Goal: Task Accomplishment & Management: Complete application form

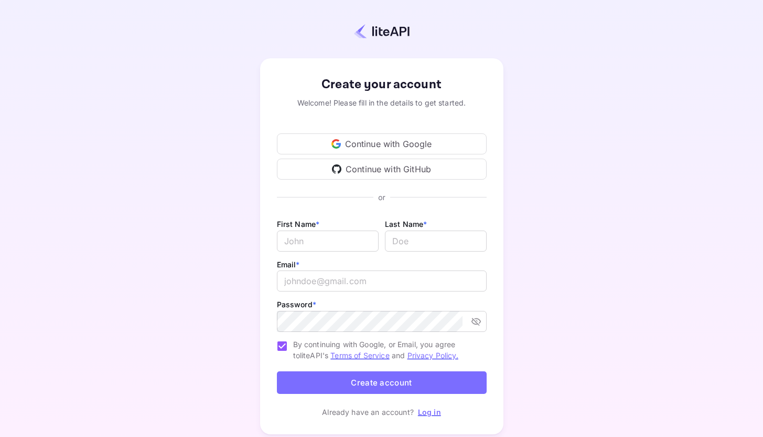
click at [367, 142] on div "Continue with Google" at bounding box center [382, 143] width 210 height 21
click at [310, 237] on input "Email *" at bounding box center [328, 240] width 102 height 21
type input "[PERSON_NAME]"
type input "shakir"
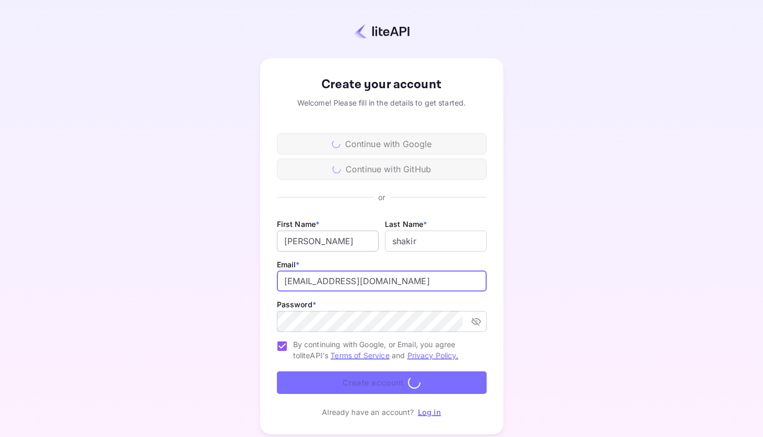
type input "[EMAIL_ADDRESS][DOMAIN_NAME]"
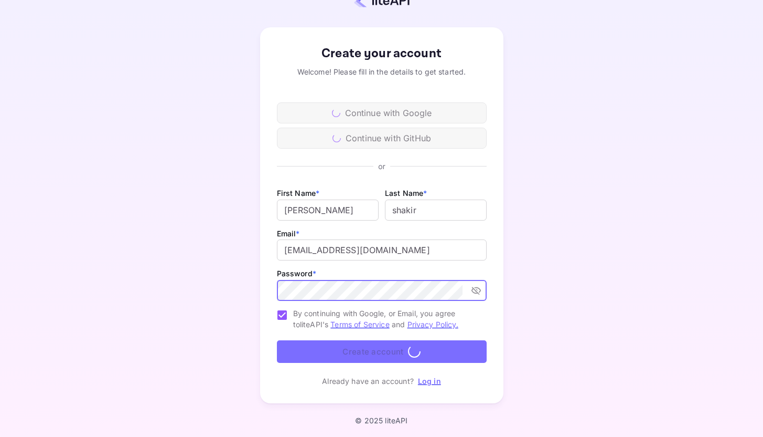
scroll to position [31, 0]
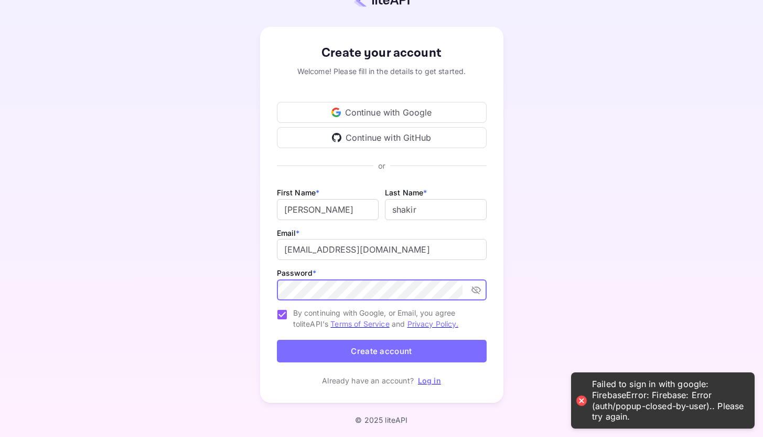
click at [357, 348] on button "Create account" at bounding box center [382, 350] width 210 height 23
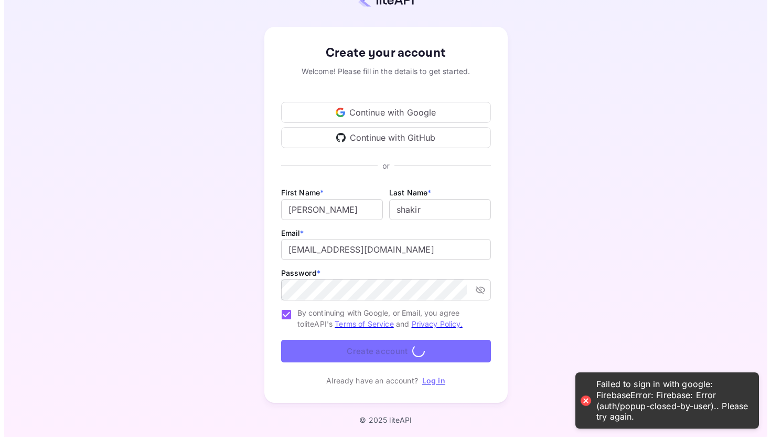
scroll to position [0, 0]
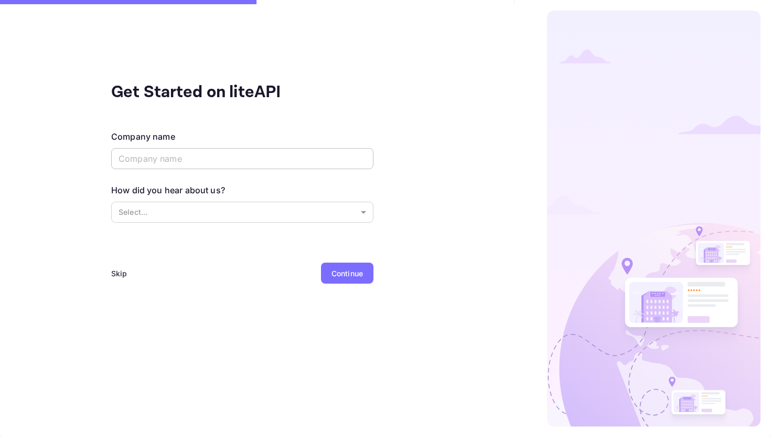
click at [178, 156] on input "text" at bounding box center [242, 158] width 262 height 21
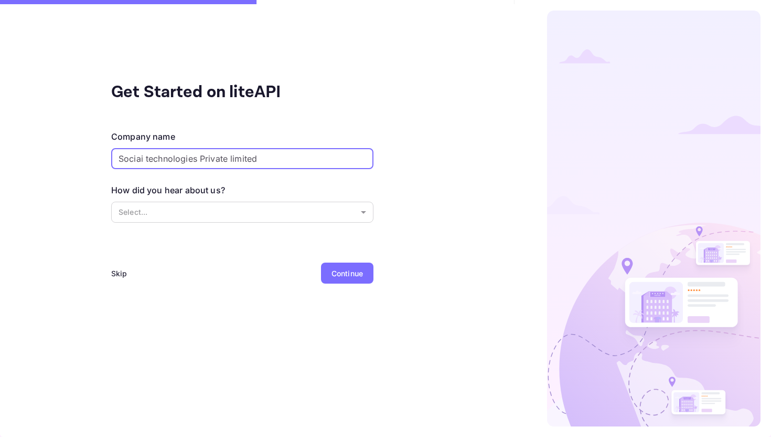
type input "Sociai technologies Private limited"
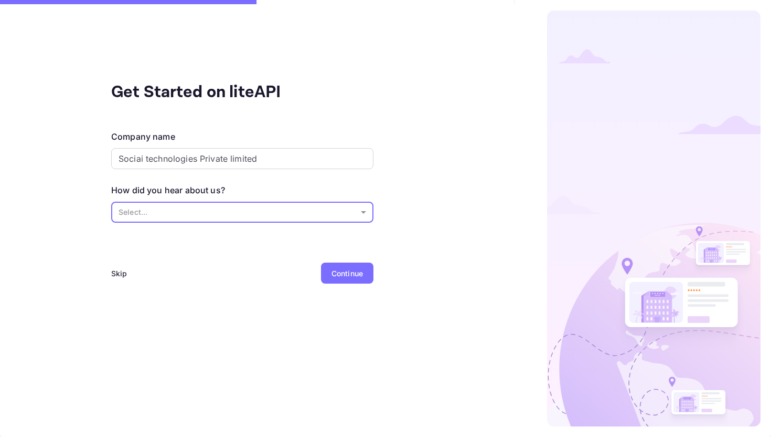
click at [175, 208] on body "Signing in with google... Get Started on liteAPI Company name Sociai technologi…" at bounding box center [385, 218] width 771 height 437
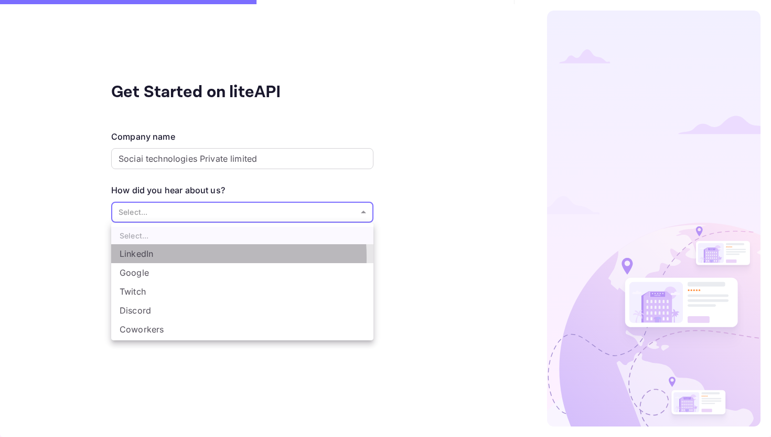
click at [164, 257] on li "LinkedIn" at bounding box center [242, 253] width 262 height 19
type input "LinkedIn"
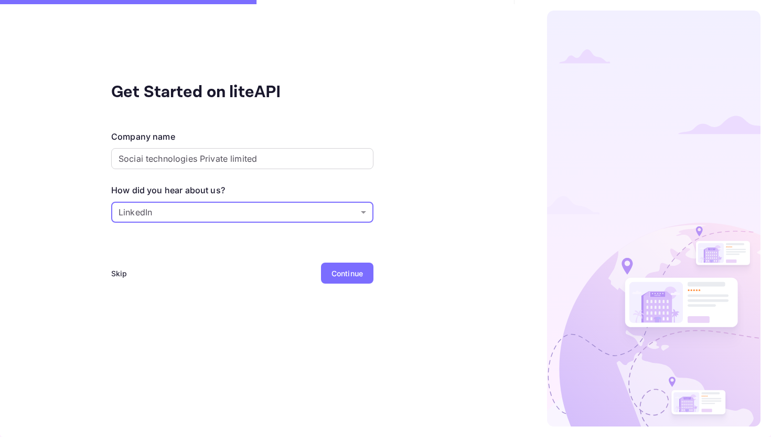
click at [323, 275] on div "Continue" at bounding box center [347, 272] width 52 height 21
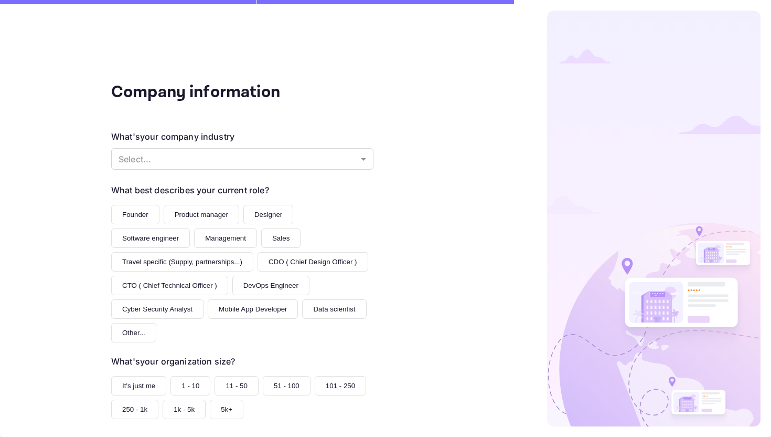
click at [258, 170] on div "What's your company industry Select... ​" at bounding box center [242, 150] width 262 height 41
click at [257, 161] on body "Signing in with google... Company information What's your company industry Sele…" at bounding box center [385, 218] width 771 height 437
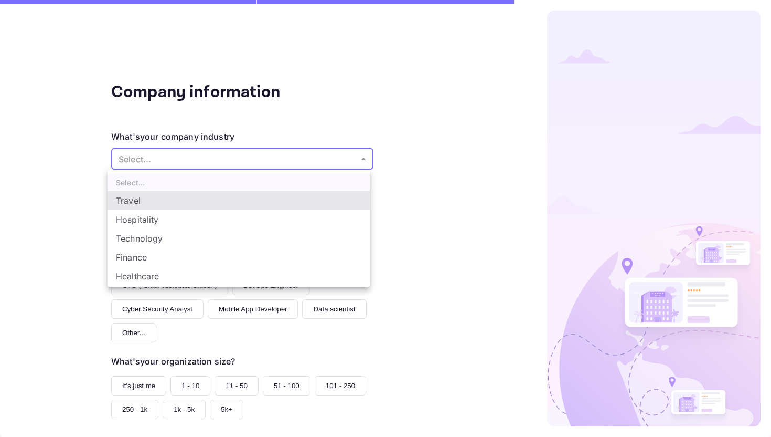
click at [193, 199] on li "Travel" at bounding box center [239, 200] width 262 height 19
type input "Travel"
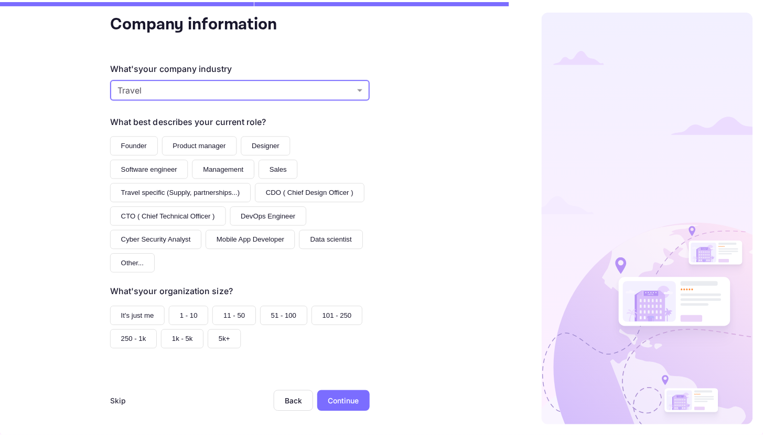
scroll to position [72, 0]
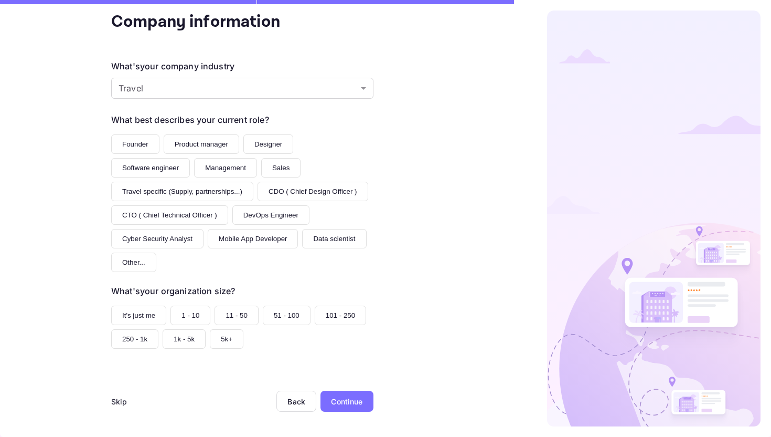
click at [134, 139] on button "Founder" at bounding box center [135, 143] width 48 height 19
click at [182, 316] on button "1 - 10" at bounding box center [191, 314] width 40 height 19
click at [345, 404] on div "Continue" at bounding box center [346, 401] width 31 height 11
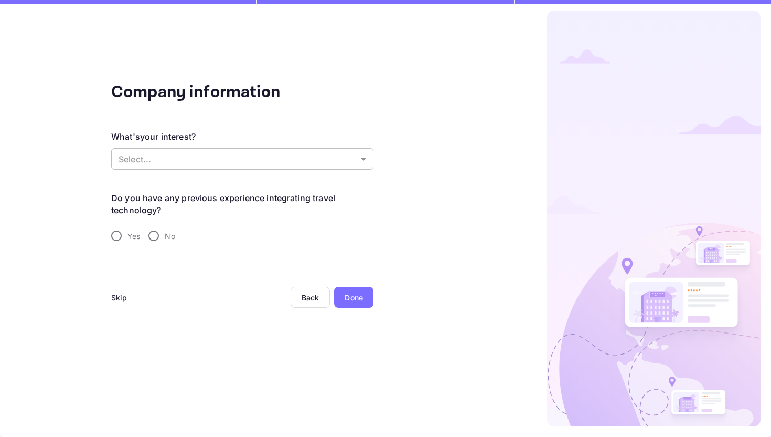
click at [177, 148] on body "Signing in with google... Company information What's your interest? Select... ​…" at bounding box center [385, 218] width 771 height 437
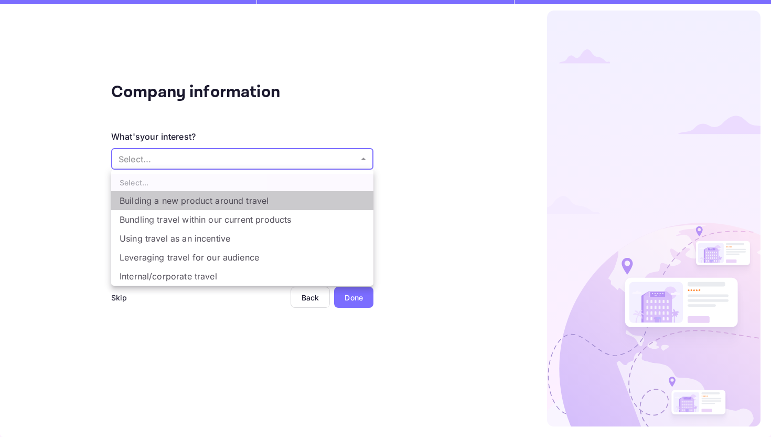
click at [163, 199] on li "Building a new product around travel" at bounding box center [242, 200] width 262 height 19
type input "Building a new product around travel"
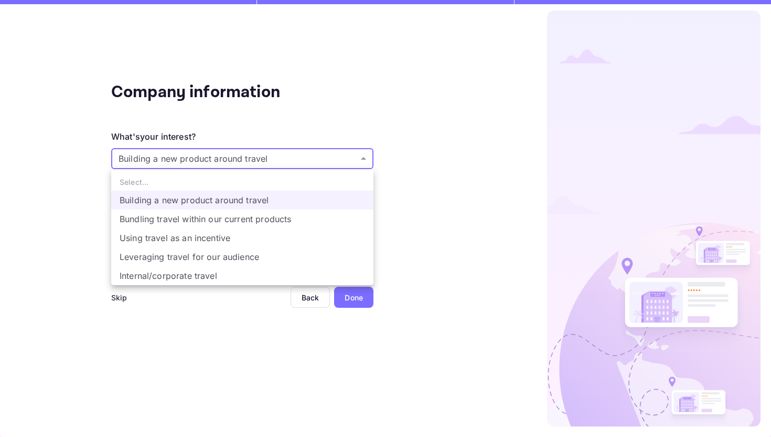
click at [178, 162] on body "Signing in with google... Company information What's your interest? Building a …" at bounding box center [385, 218] width 771 height 437
click at [71, 188] on div at bounding box center [385, 218] width 771 height 437
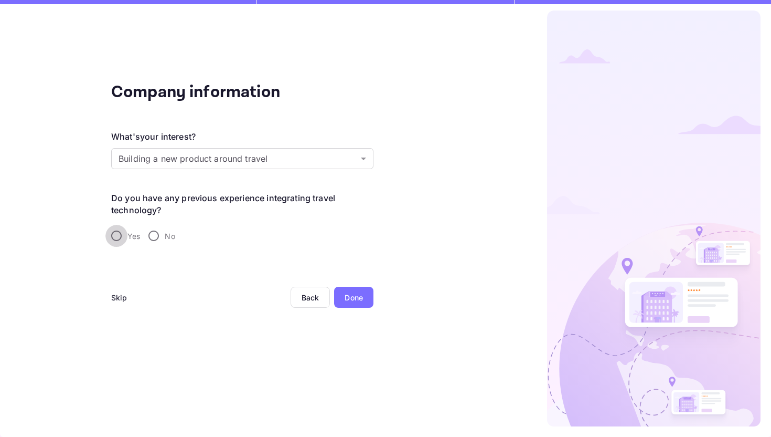
click at [116, 234] on input "Yes" at bounding box center [116, 236] width 22 height 22
radio input "true"
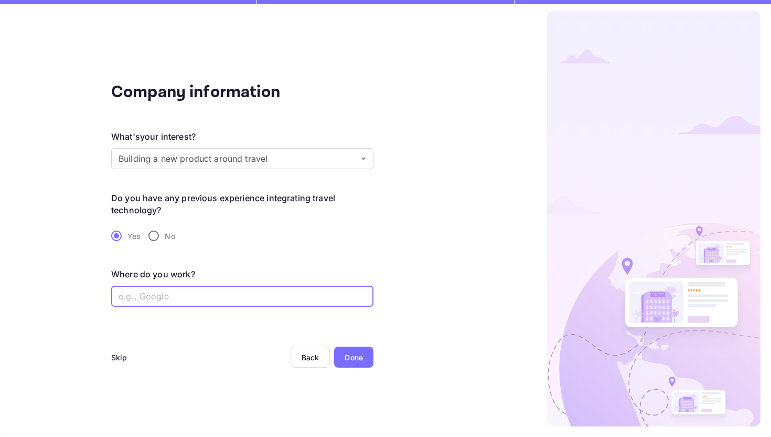
click at [203, 295] on input "text" at bounding box center [242, 295] width 262 height 21
type input "Gumo"
click at [364, 356] on div "Done" at bounding box center [353, 356] width 39 height 21
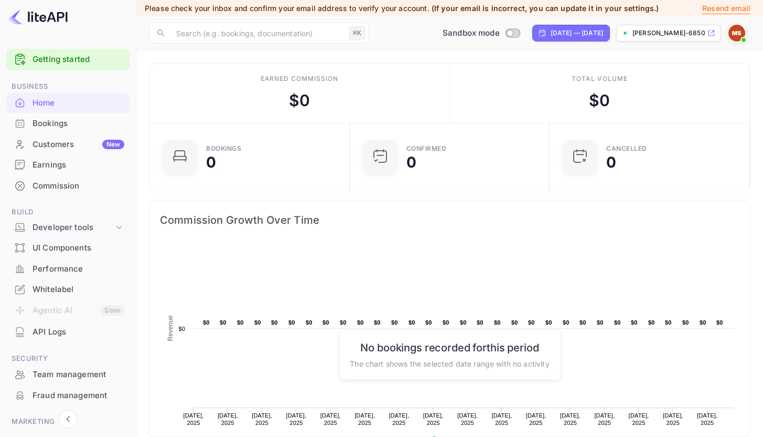
click at [112, 228] on div "Developer tools" at bounding box center [67, 227] width 123 height 18
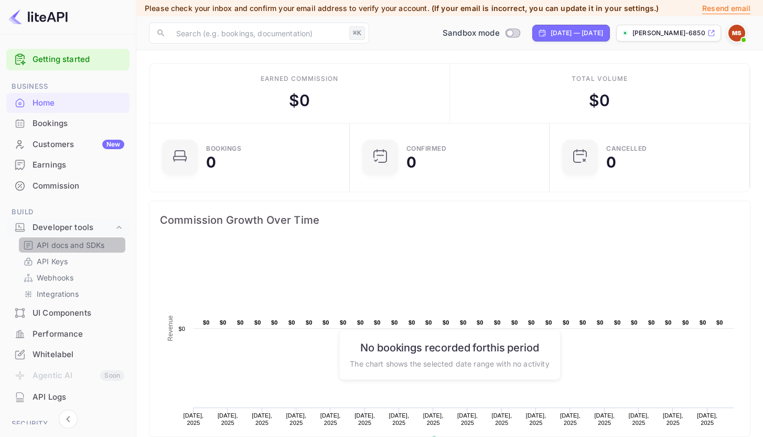
click at [76, 246] on p "API docs and SDKs" at bounding box center [71, 244] width 68 height 11
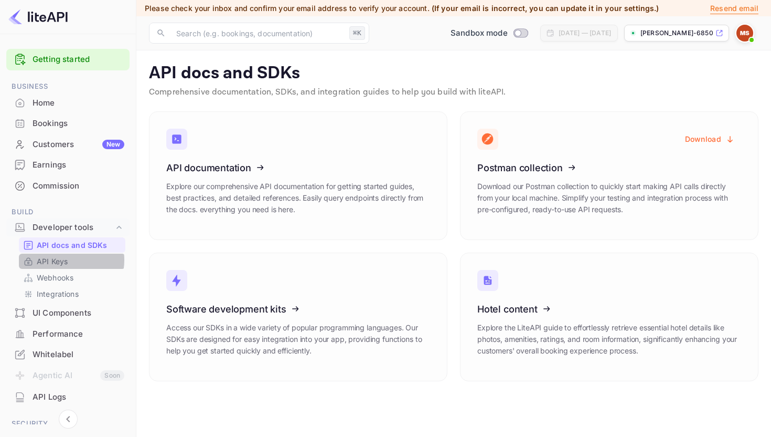
click at [63, 260] on p "API Keys" at bounding box center [52, 261] width 31 height 11
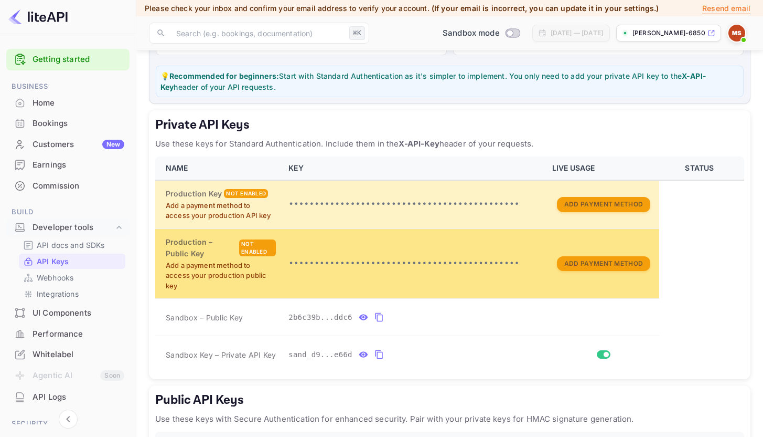
scroll to position [117, 0]
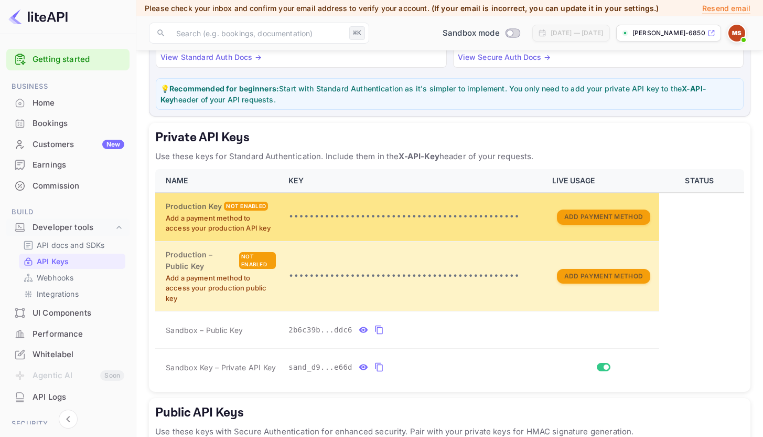
click at [466, 223] on td "•••••••••••••••••••••••••••••••••••••••••••••" at bounding box center [413, 217] width 263 height 48
click at [596, 219] on button "Add Payment Method" at bounding box center [603, 216] width 93 height 15
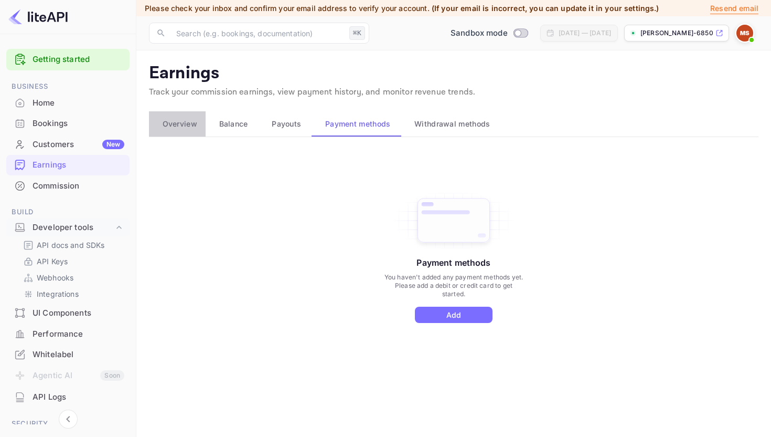
click at [177, 123] on span "Overview" at bounding box center [180, 124] width 35 height 13
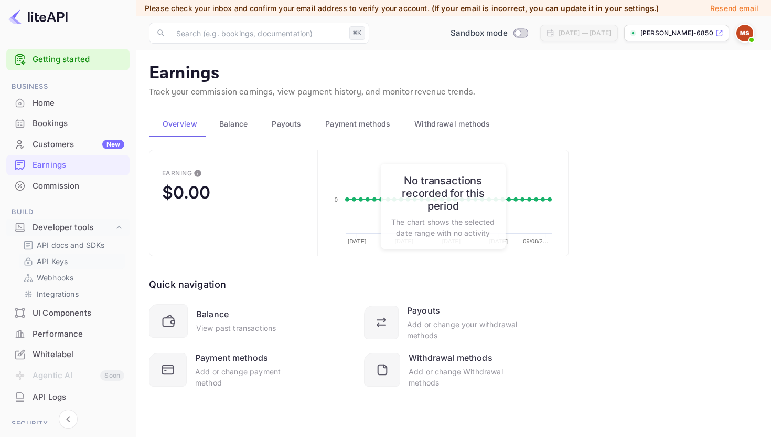
click at [56, 263] on p "API Keys" at bounding box center [52, 261] width 31 height 11
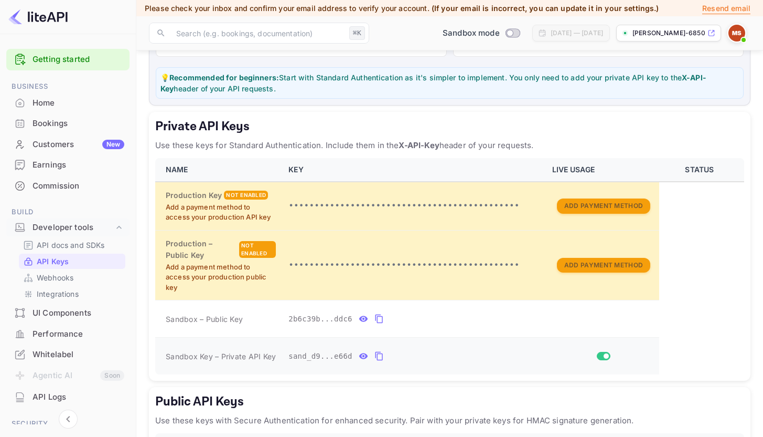
scroll to position [124, 0]
